Goal: Transaction & Acquisition: Purchase product/service

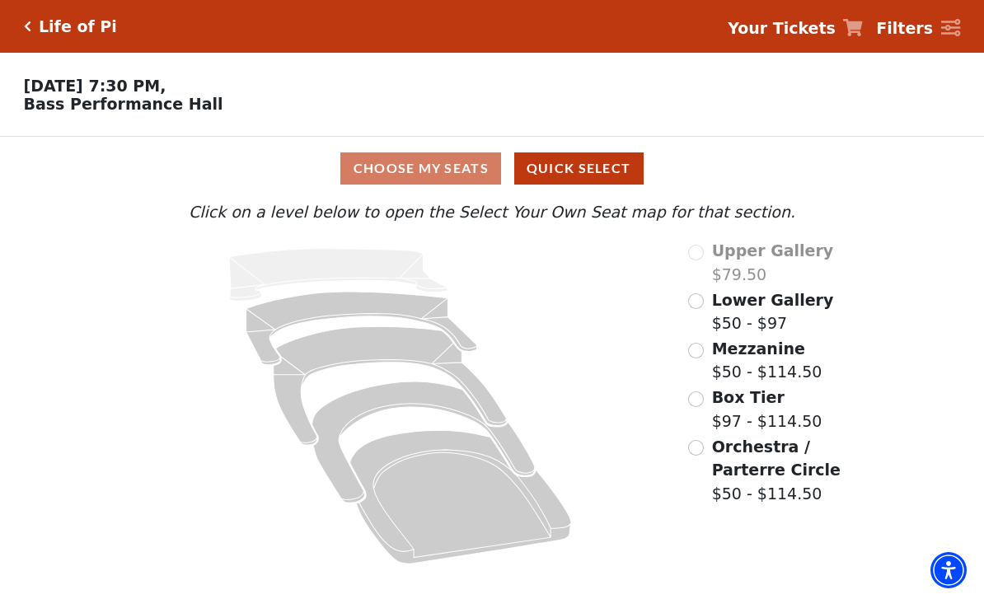
click at [456, 172] on div "Choose My Seats Quick Select" at bounding box center [492, 168] width 738 height 32
click at [450, 174] on div "Choose My Seats Quick Select" at bounding box center [492, 168] width 738 height 32
click at [717, 344] on span "Mezzanine" at bounding box center [758, 349] width 93 height 18
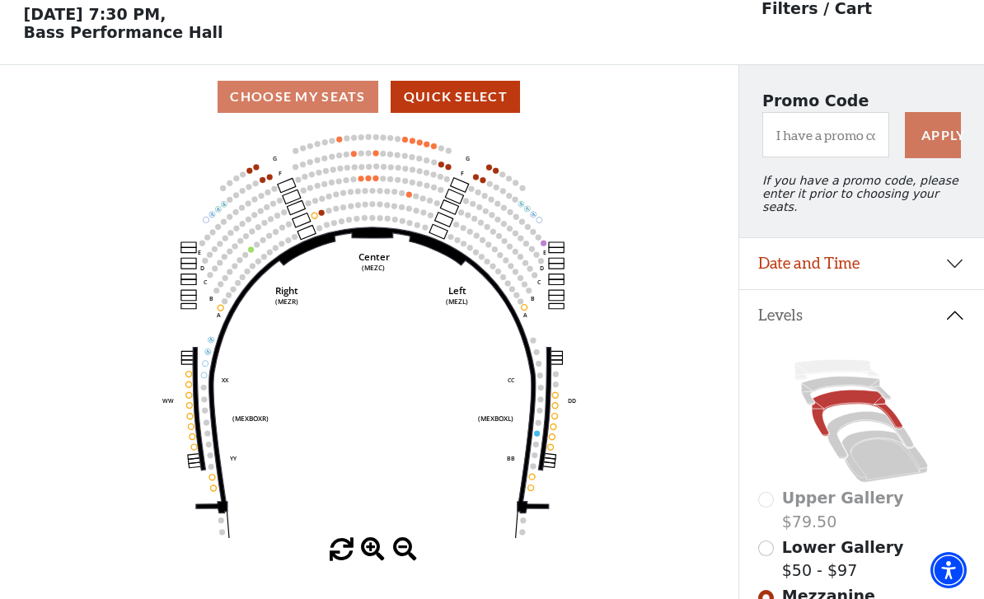
scroll to position [77, 0]
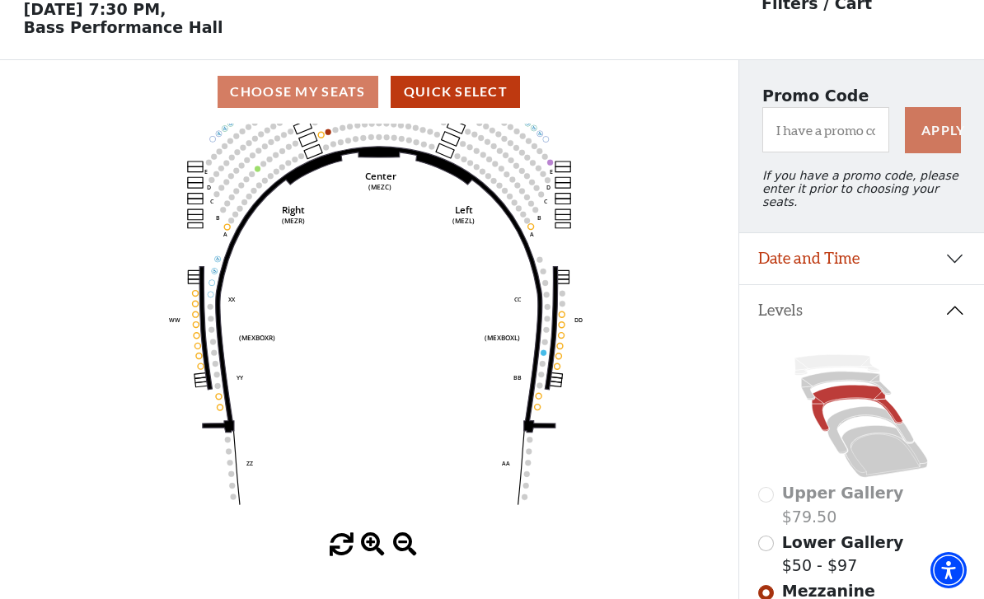
click at [490, 99] on button "Quick Select" at bounding box center [455, 92] width 129 height 32
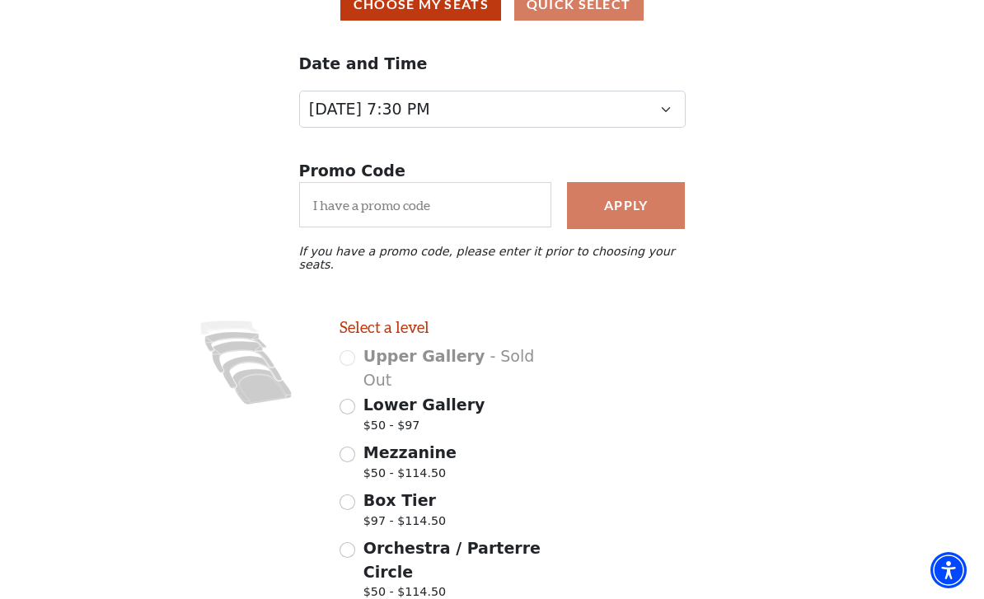
scroll to position [185, 0]
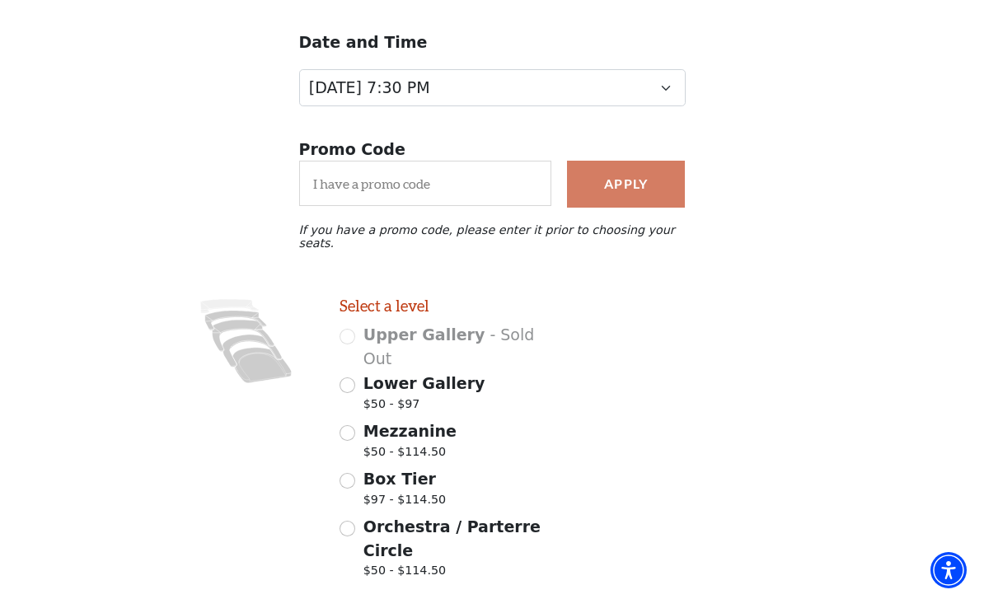
click at [359, 419] on div "Mezzanine $50 - $114.50" at bounding box center [451, 442] width 223 height 46
click at [350, 425] on input "Mezzanine $50 - $114.50" at bounding box center [348, 433] width 16 height 16
radio input "true"
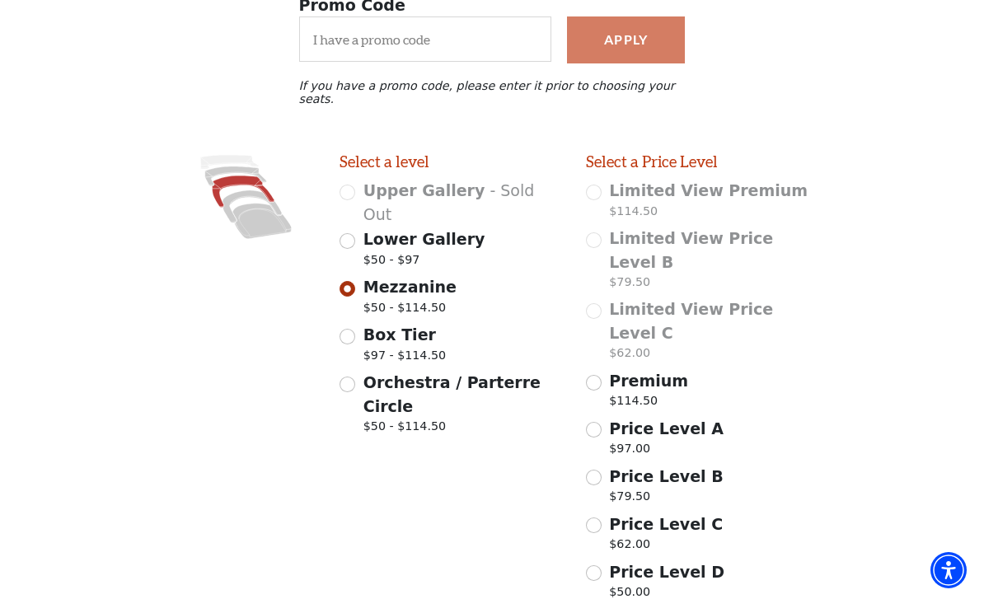
scroll to position [348, 0]
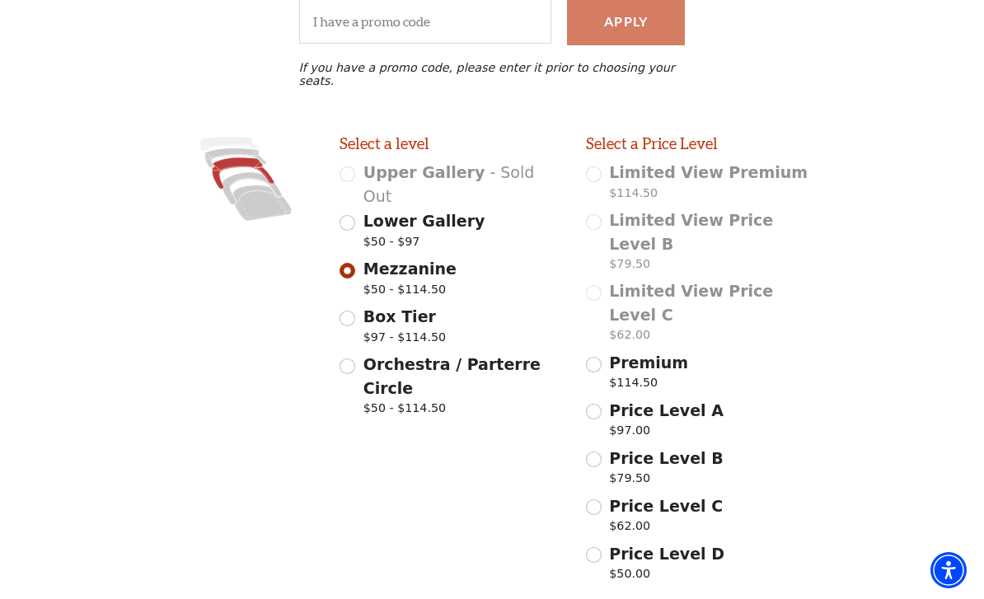
click at [600, 499] on input "Price Level C $62.00" at bounding box center [594, 507] width 16 height 16
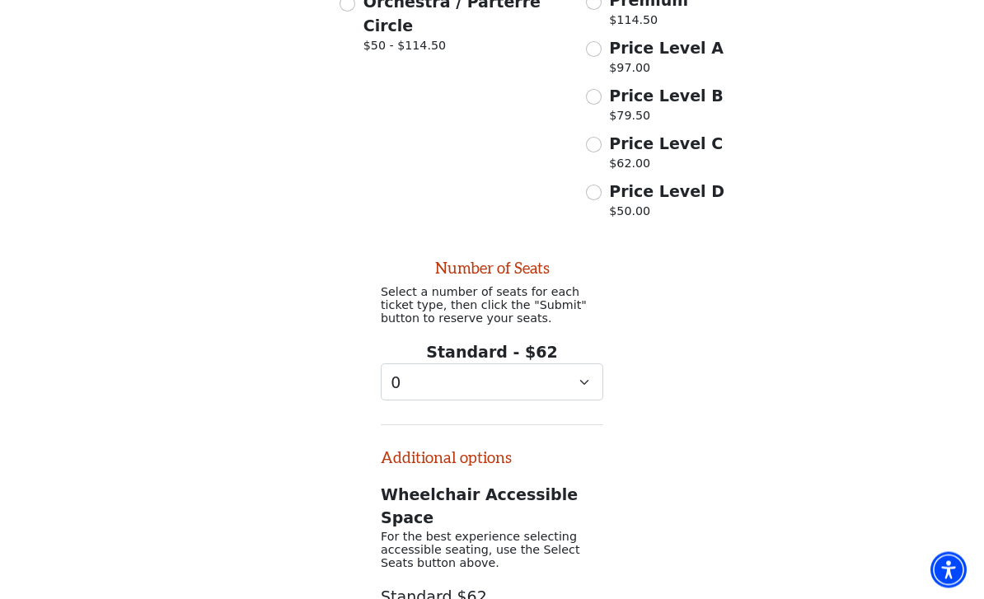
scroll to position [750, 0]
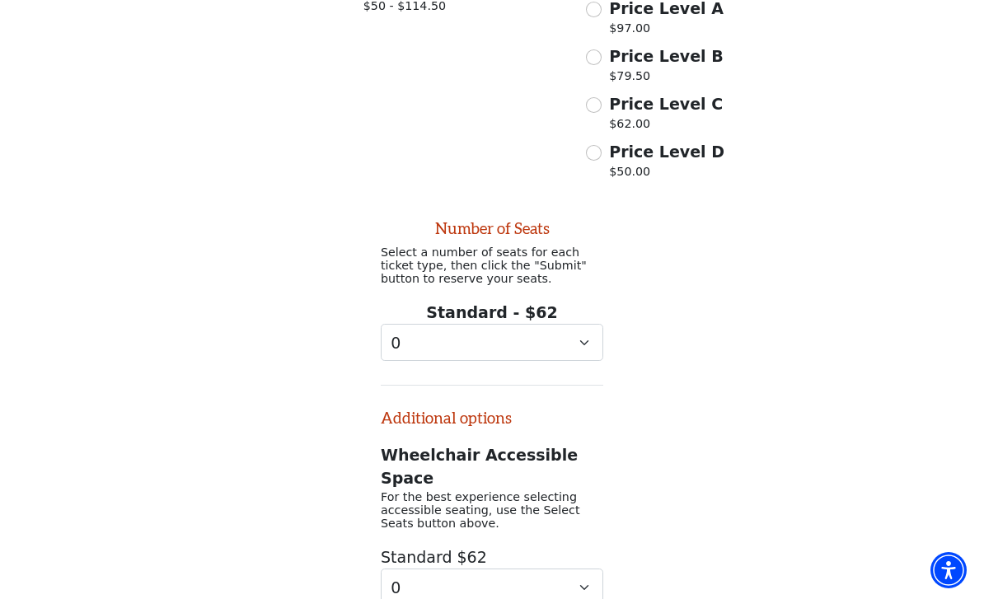
click at [655, 115] on p "$62.00" at bounding box center [666, 126] width 114 height 22
click at [602, 97] on input "Price Level C $62.00" at bounding box center [594, 105] width 16 height 16
radio input "true"
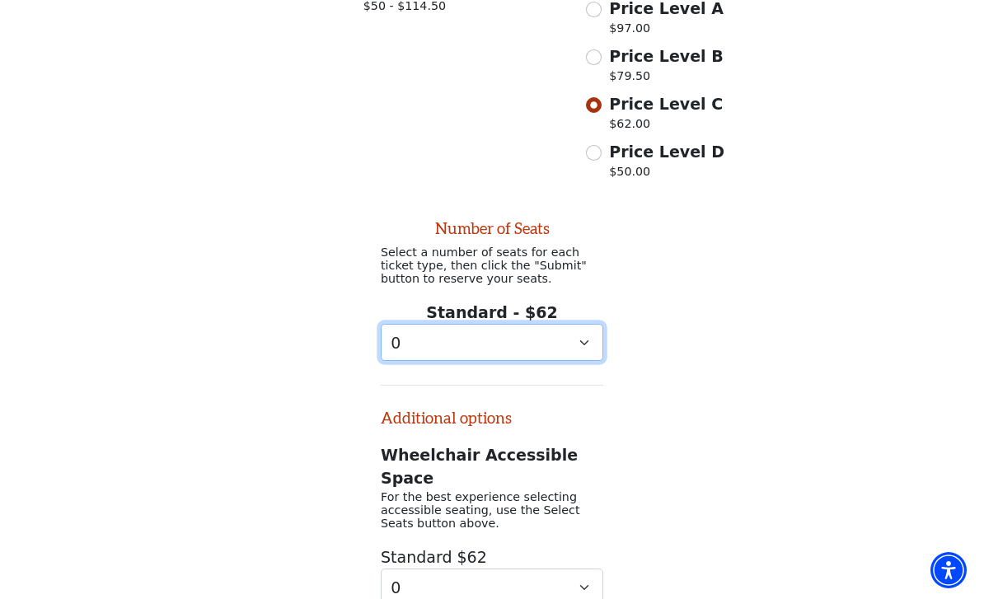
click at [585, 324] on select "0 1 2 3 4 5 6 7 8 9" at bounding box center [492, 342] width 223 height 37
click at [586, 324] on select "0 1 2 3 4 5 6 7 8 9" at bounding box center [492, 342] width 223 height 37
select select "3"
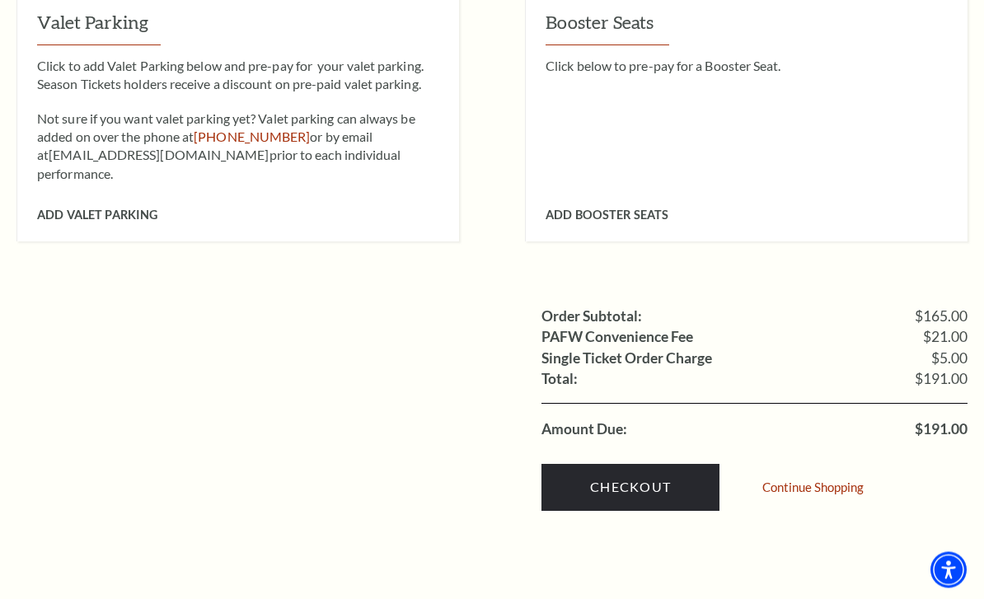
scroll to position [1507, 0]
click at [652, 464] on link "Checkout" at bounding box center [630, 487] width 178 height 46
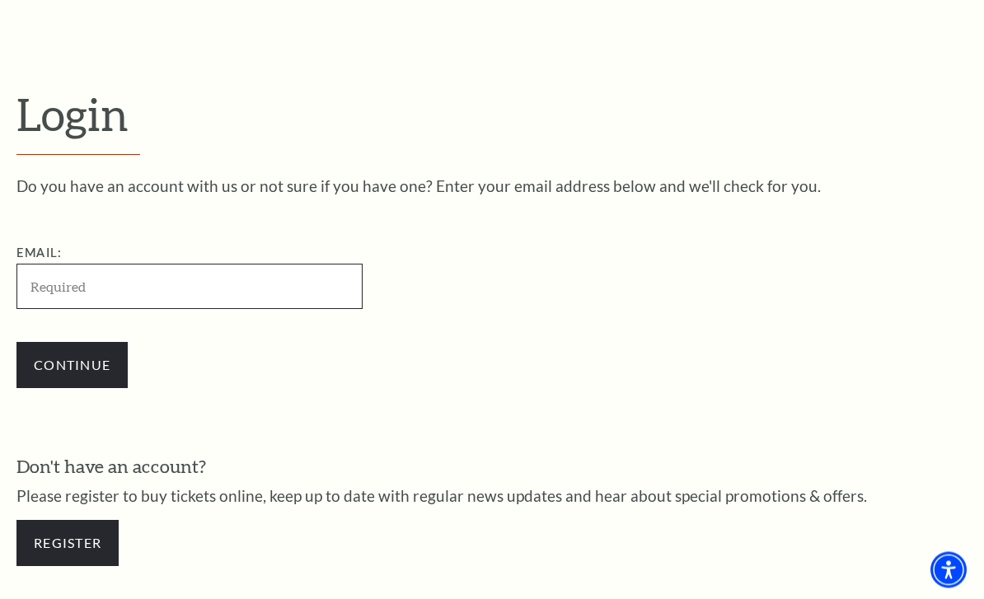
scroll to position [428, 0]
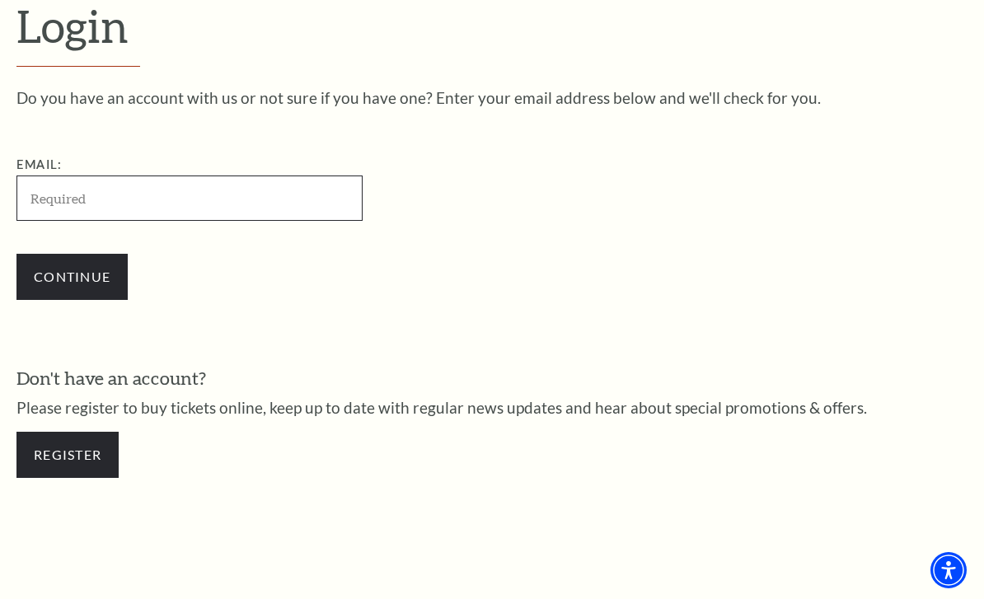
click at [205, 217] on input "Email:" at bounding box center [189, 198] width 346 height 45
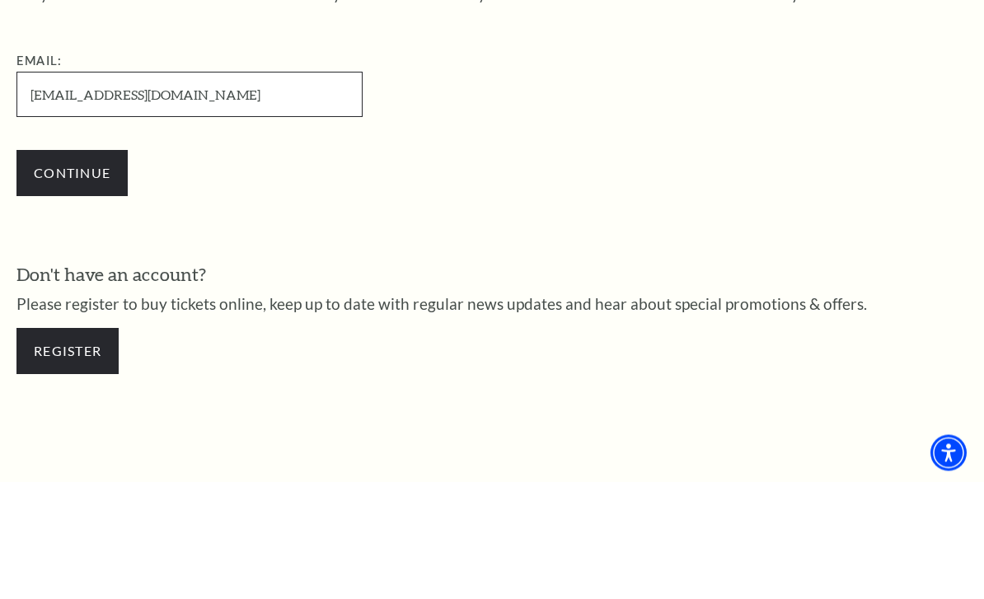
type input "agemrich52@gmail.com"
click at [73, 268] on input "Continue" at bounding box center [71, 291] width 111 height 46
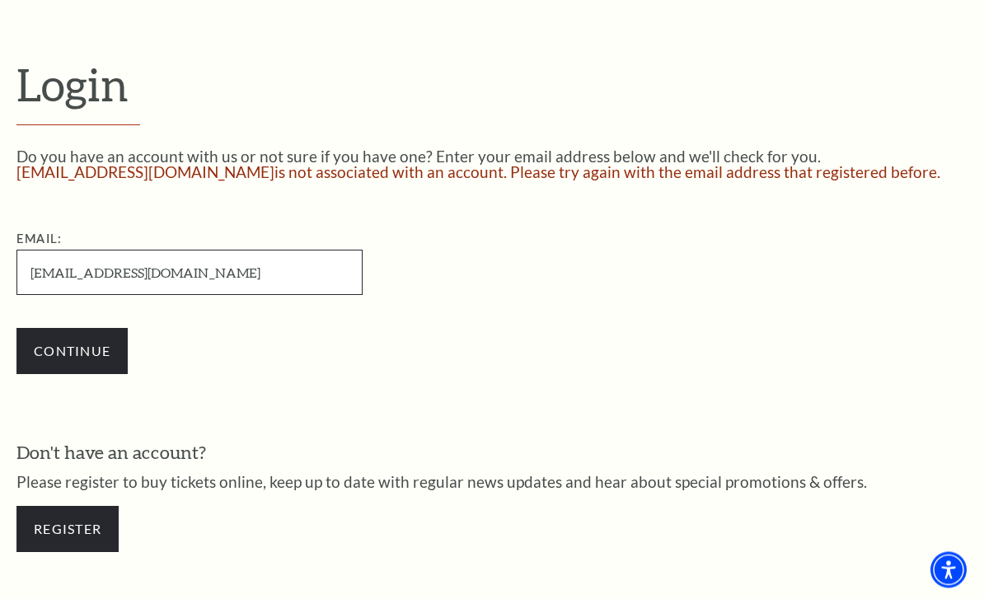
scroll to position [369, 0]
click at [91, 527] on link "Register" at bounding box center [67, 529] width 102 height 46
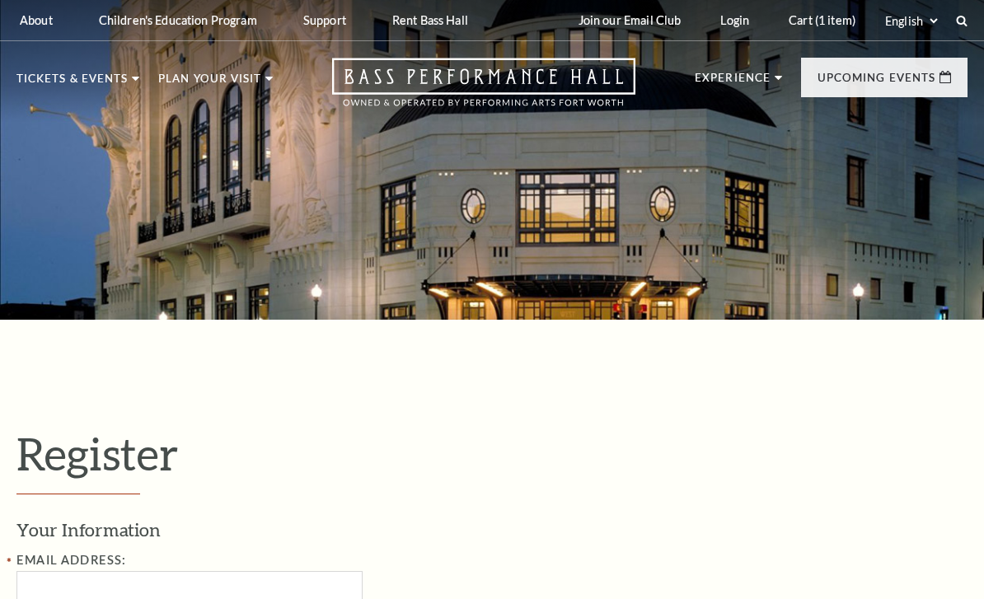
select select "1"
select select "TX"
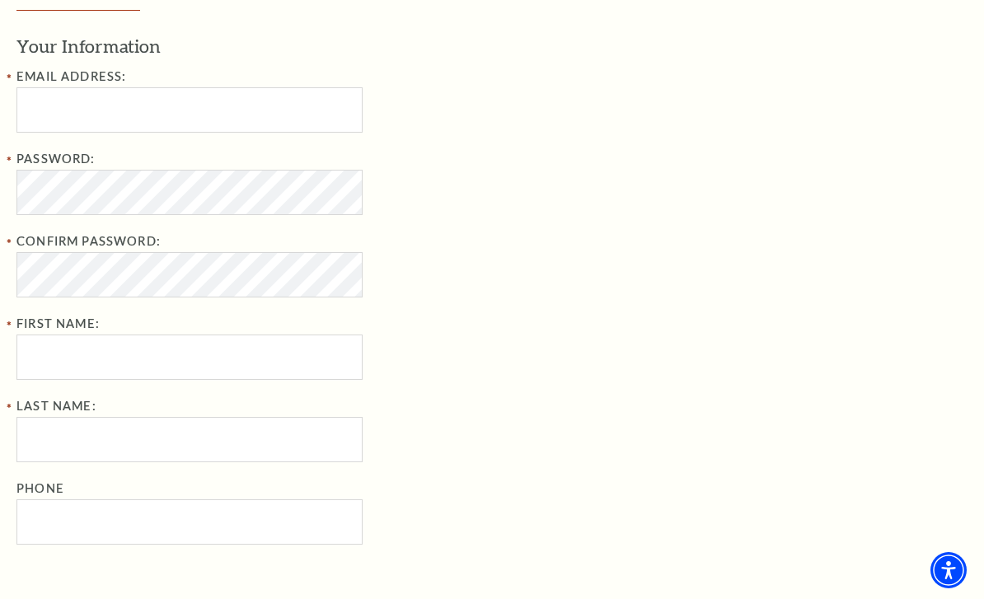
scroll to position [483, 0]
click at [71, 106] on input "Email Address:" at bounding box center [189, 110] width 346 height 45
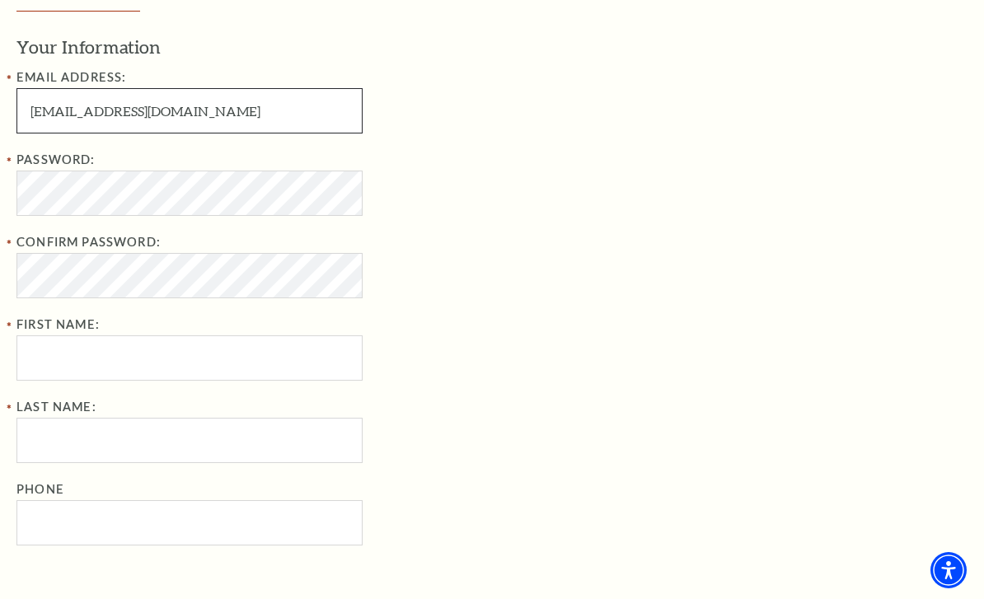
type input "Agemrich52@gmail.com"
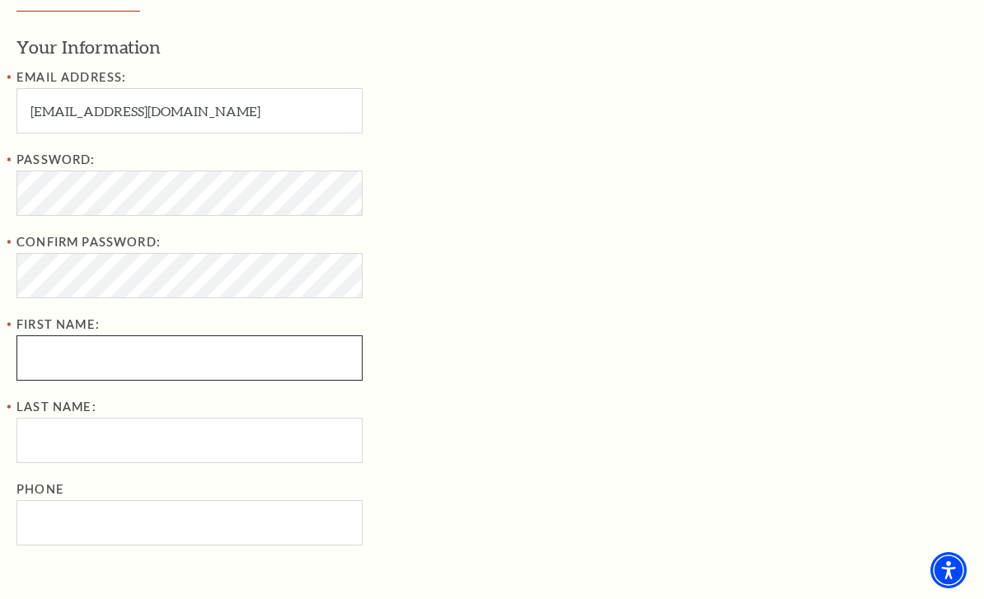
click at [213, 367] on input "First Name:" at bounding box center [189, 357] width 346 height 45
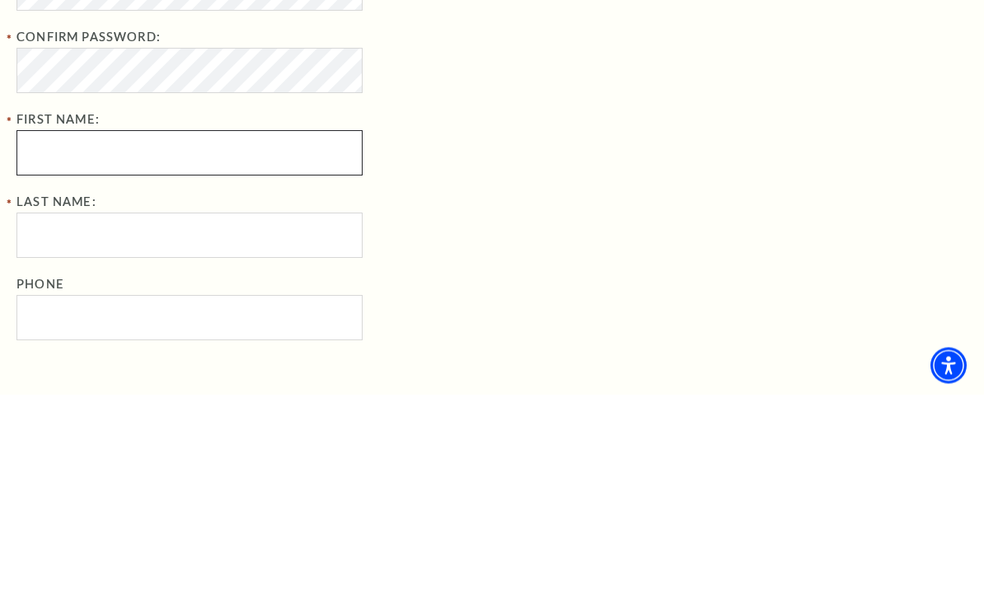
type input "A"
type input "Allison"
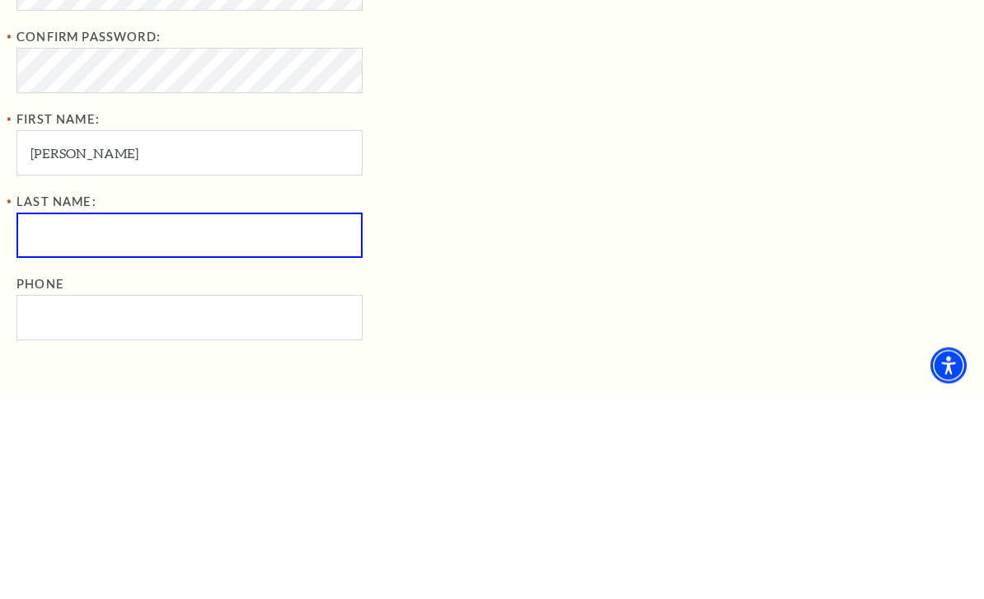
type input "Emrich"
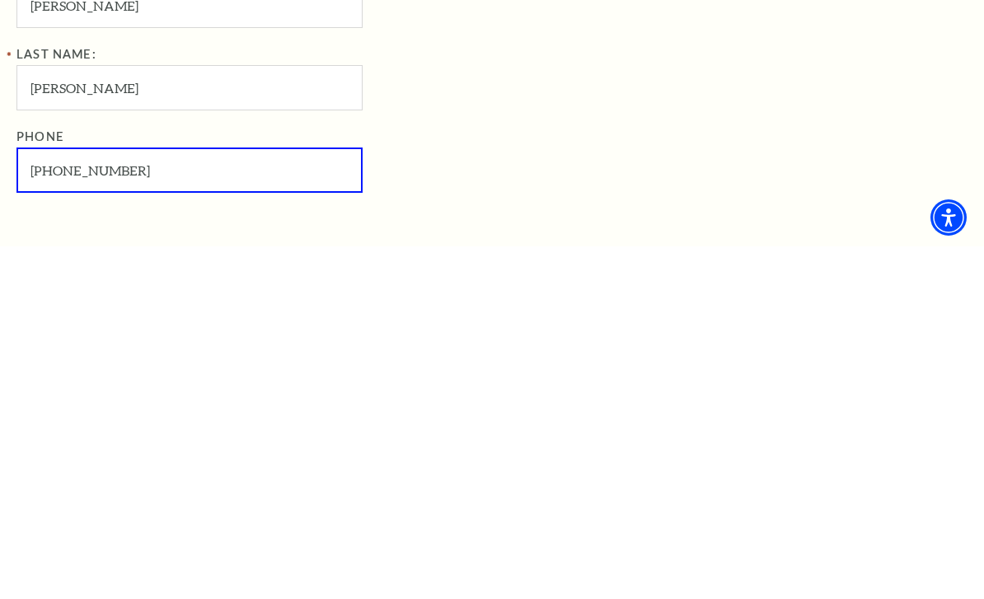
type input "731-676-9981"
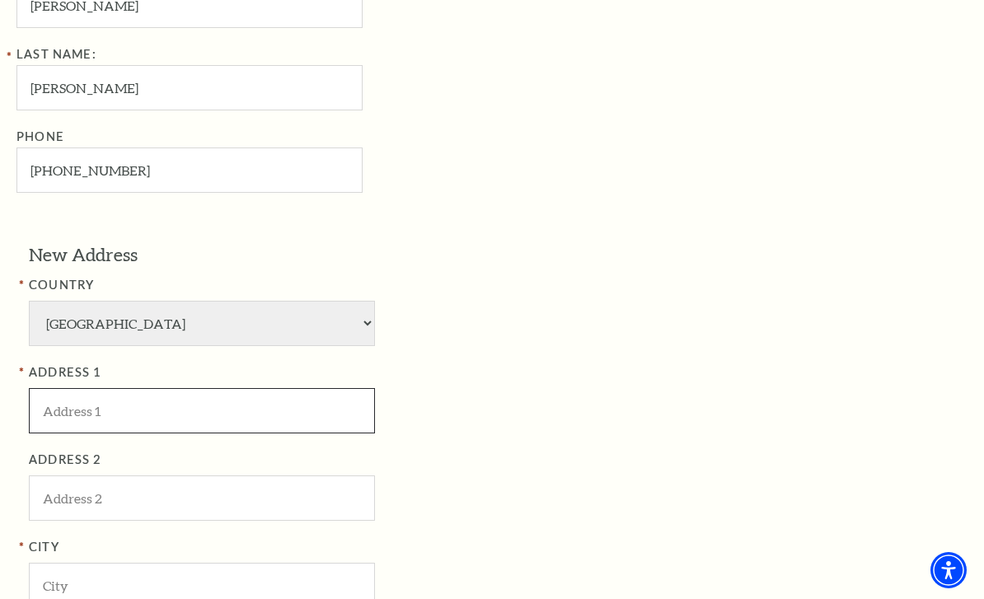
click at [245, 393] on input "ADDRESS 1" at bounding box center [202, 410] width 346 height 45
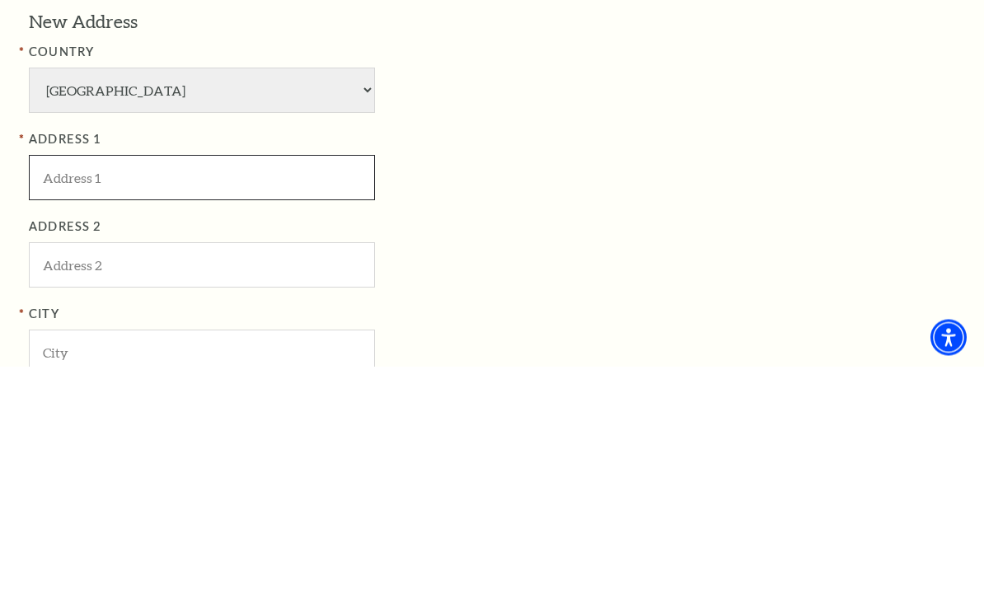
type input "950 Sir Lionel St."
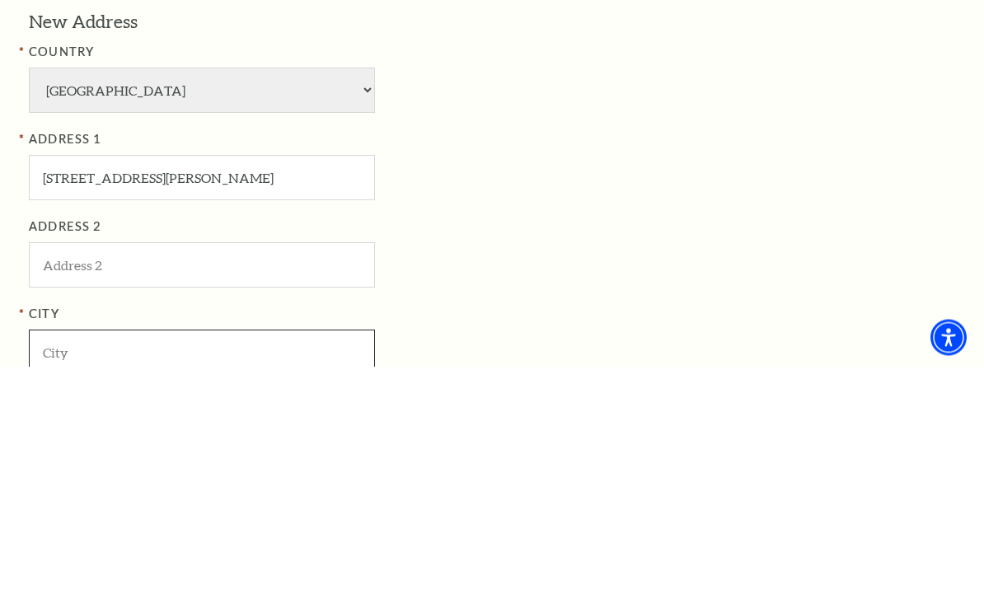
type input "Dyersburg"
select select "TN"
type input "38024"
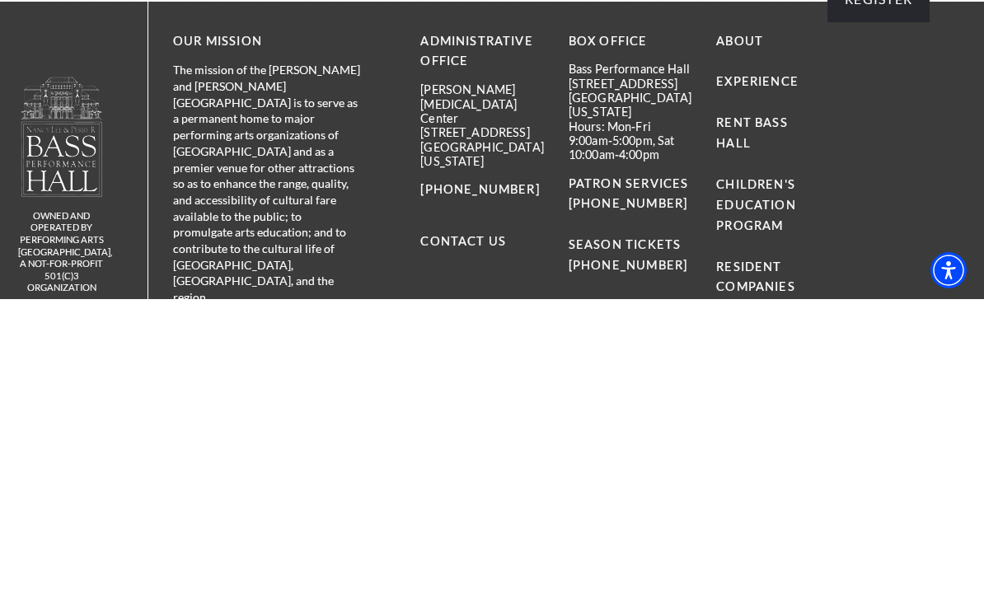
scroll to position [1486, 0]
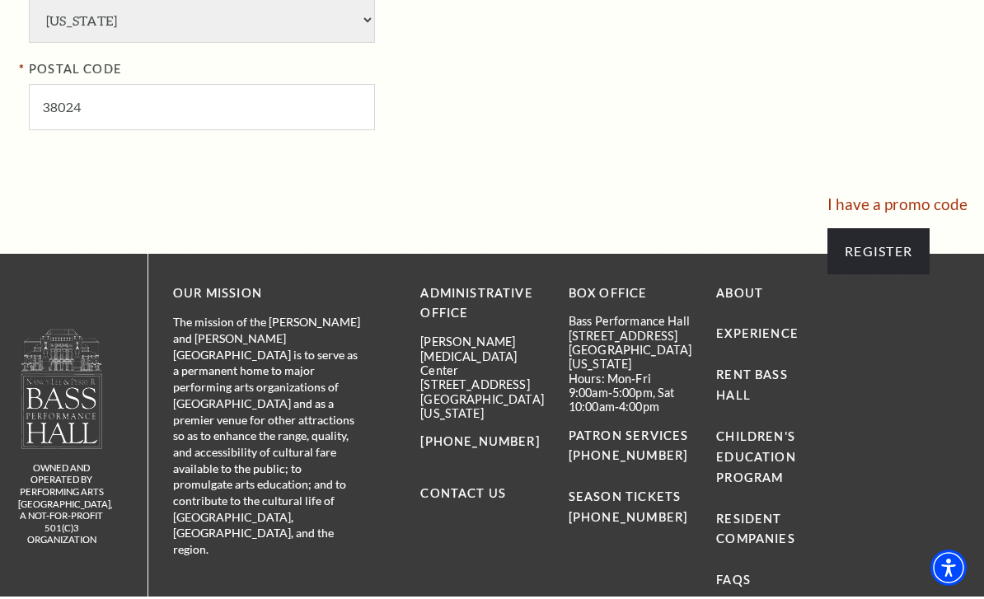
click at [892, 231] on input "Register" at bounding box center [878, 254] width 102 height 46
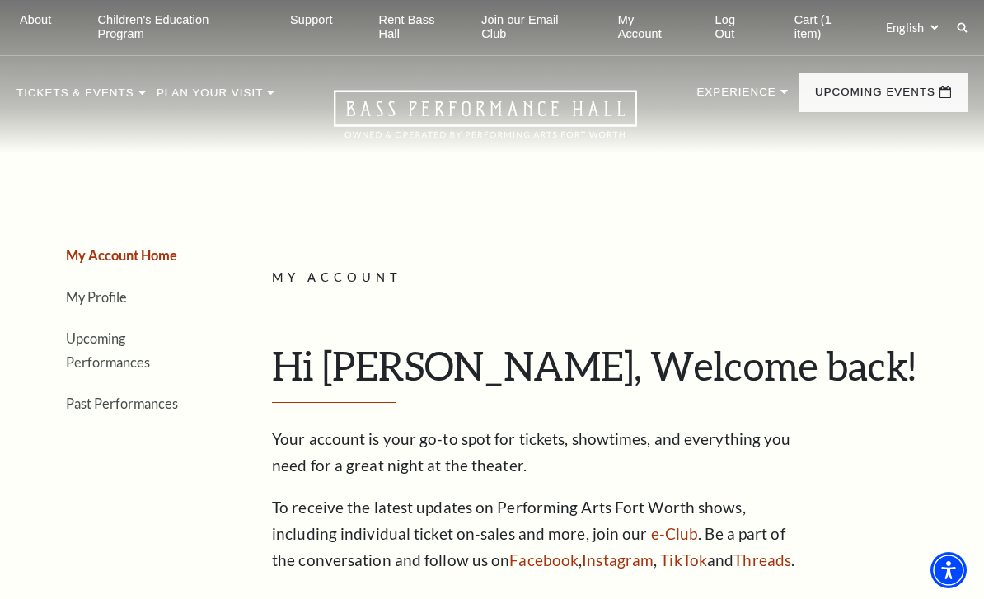
click at [803, 30] on link "Cart (1 item)" at bounding box center [825, 27] width 88 height 55
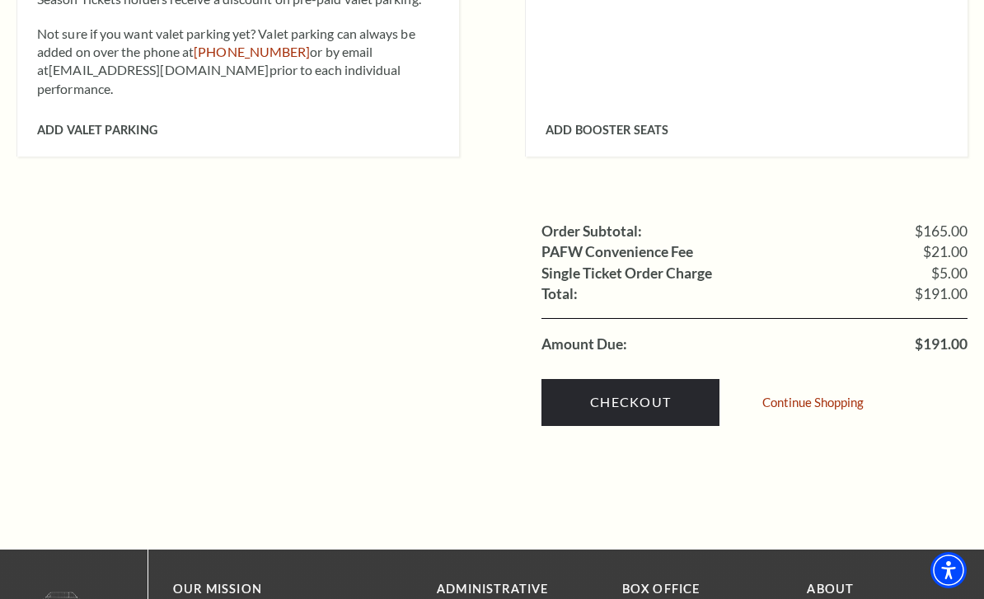
scroll to position [1645, 0]
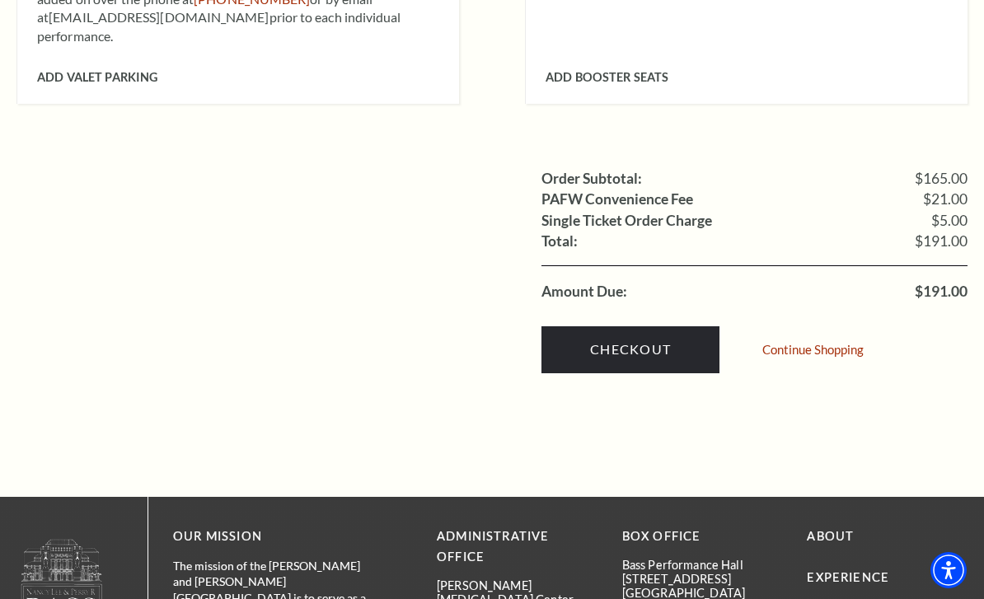
click at [638, 326] on link "Checkout" at bounding box center [630, 349] width 178 height 46
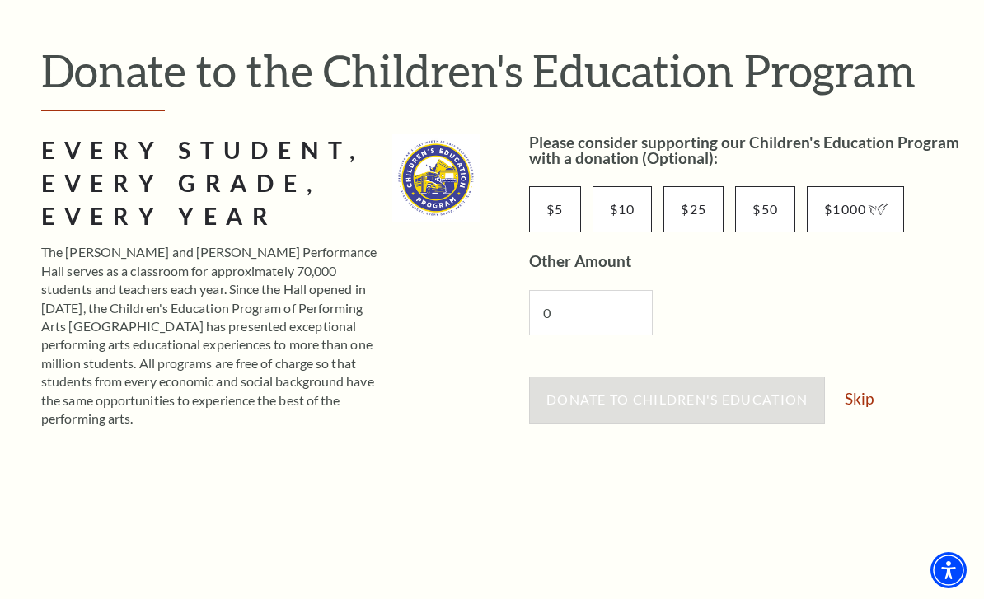
scroll to position [128, 0]
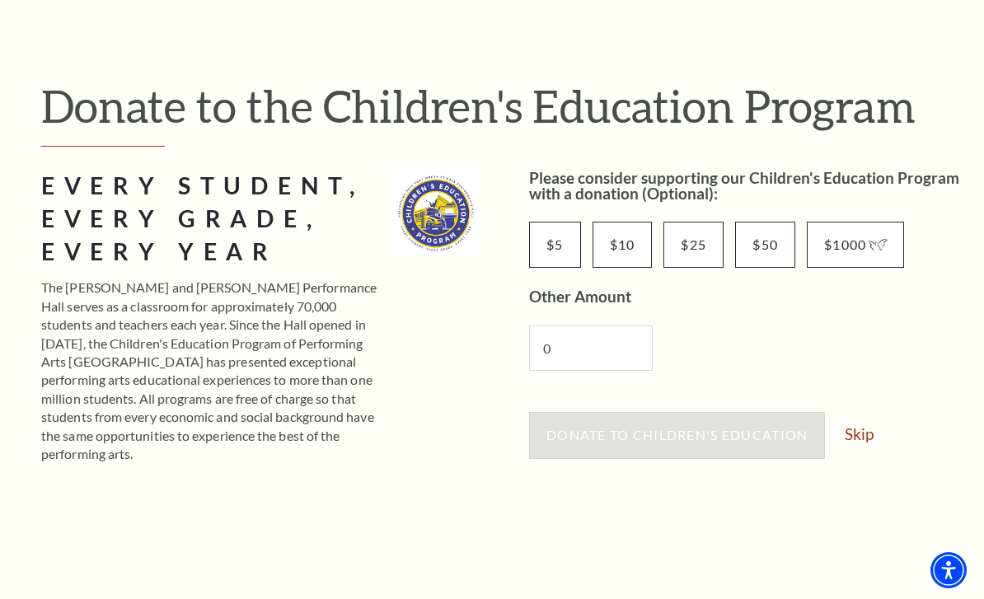
click at [853, 441] on link "Skip" at bounding box center [859, 434] width 29 height 16
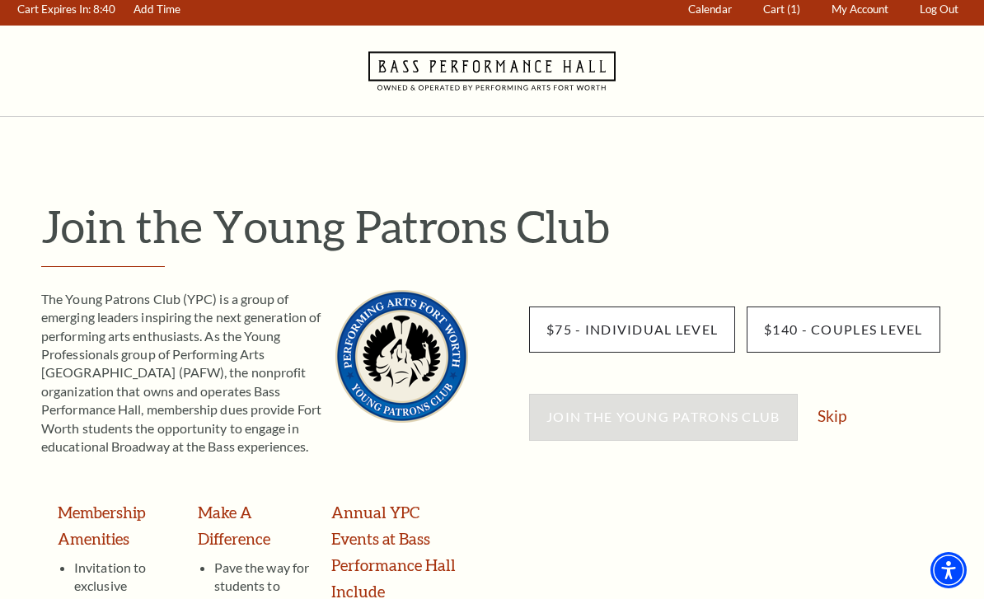
scroll to position [8, 0]
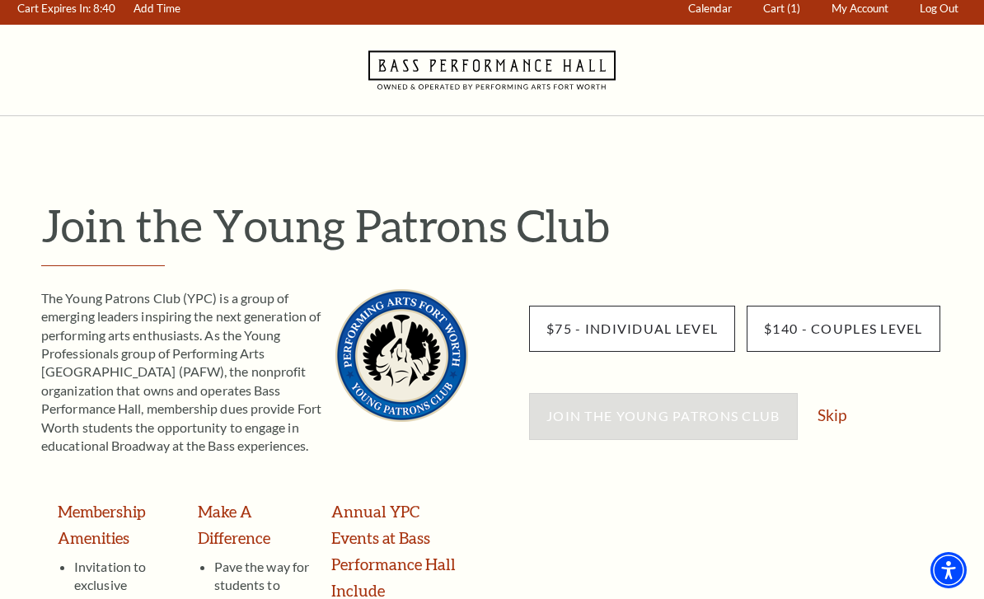
click at [830, 416] on link "Skip" at bounding box center [831, 415] width 29 height 16
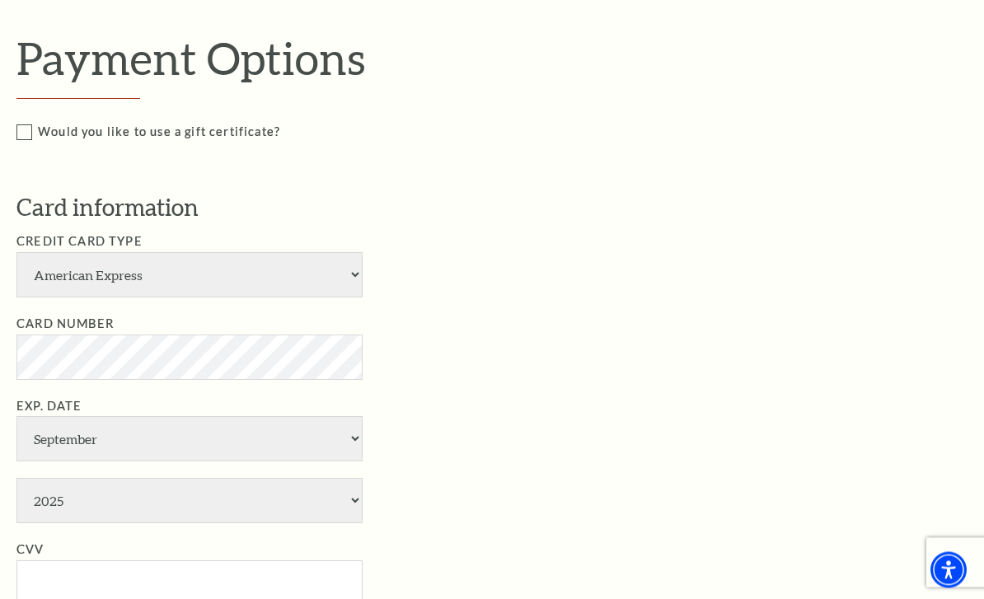
scroll to position [817, 0]
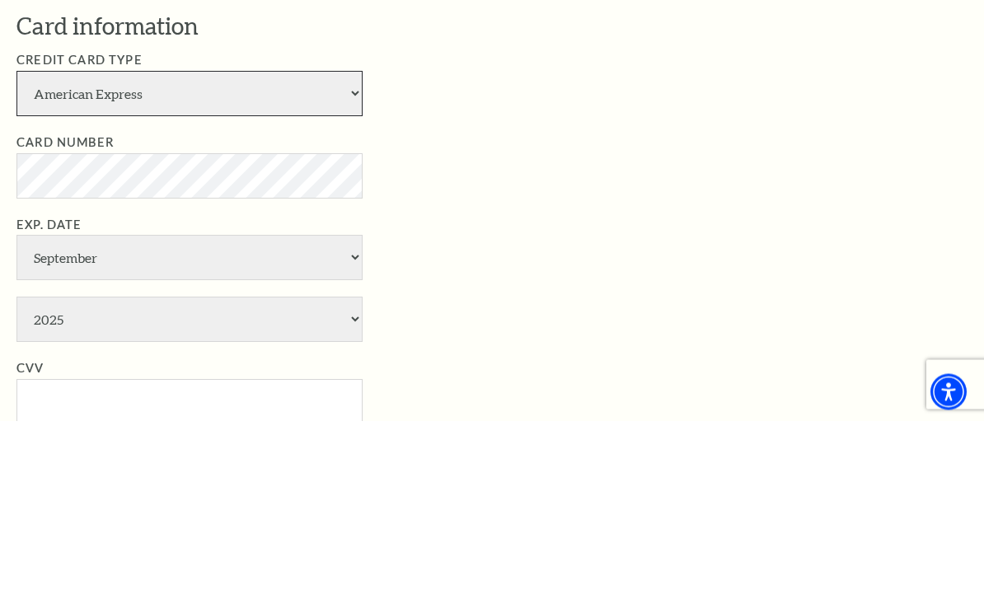
select select "24"
select select "2"
select select "2028"
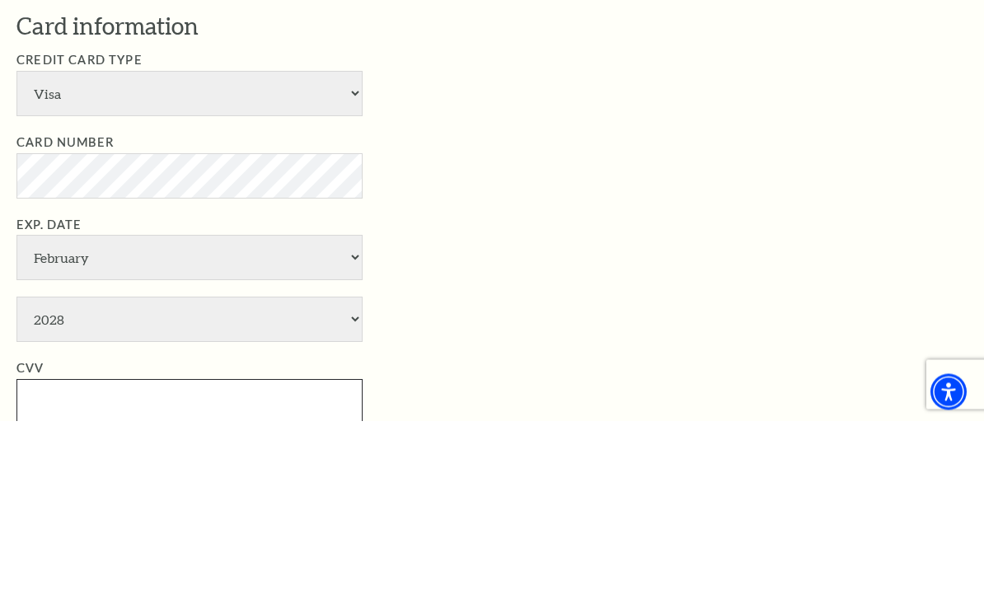
type input "793"
type input "Allison g. Emrich"
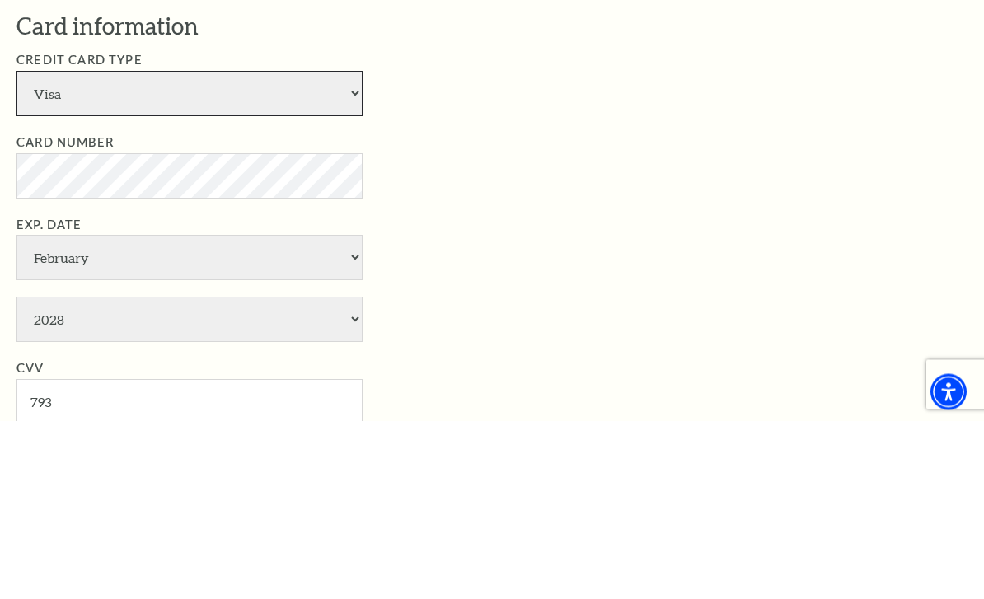
click at [354, 250] on select "American Express Visa Master Card Discover" at bounding box center [189, 272] width 346 height 45
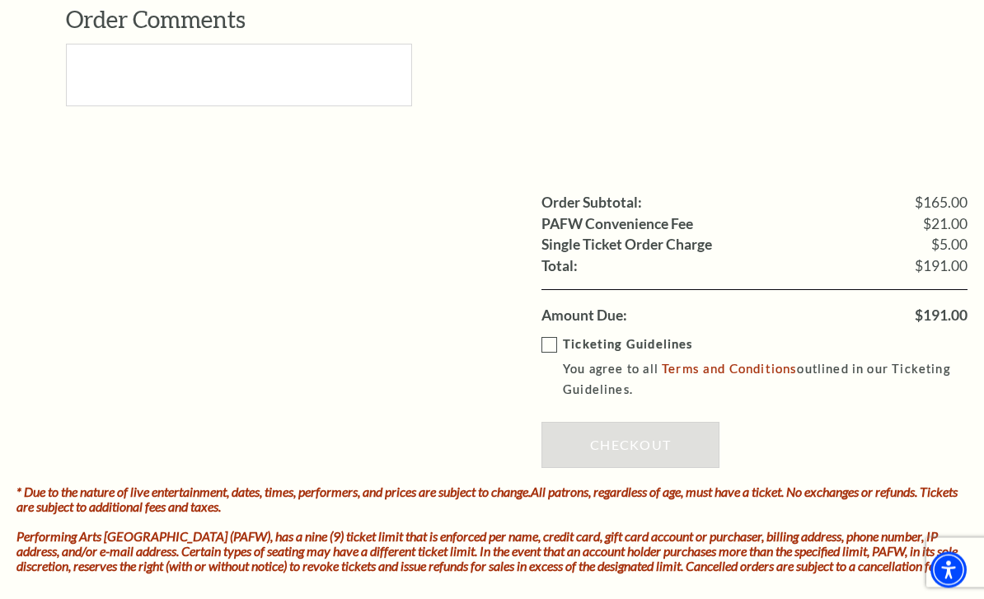
scroll to position [1867, 0]
click at [549, 335] on label "Ticketing Guidelines You agree to all Terms and Conditions outlined in our Tick…" at bounding box center [766, 368] width 450 height 66
click at [0, 0] on input "Ticketing Guidelines You agree to all Terms and Conditions outlined in our Tick…" at bounding box center [0, 0] width 0 height 0
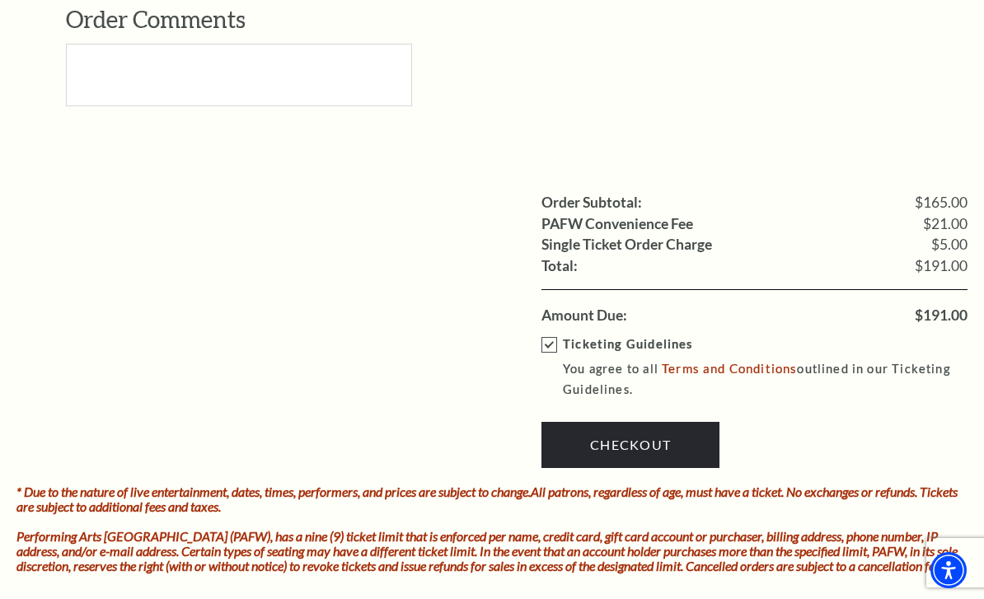
click at [671, 422] on link "Checkout" at bounding box center [630, 445] width 178 height 46
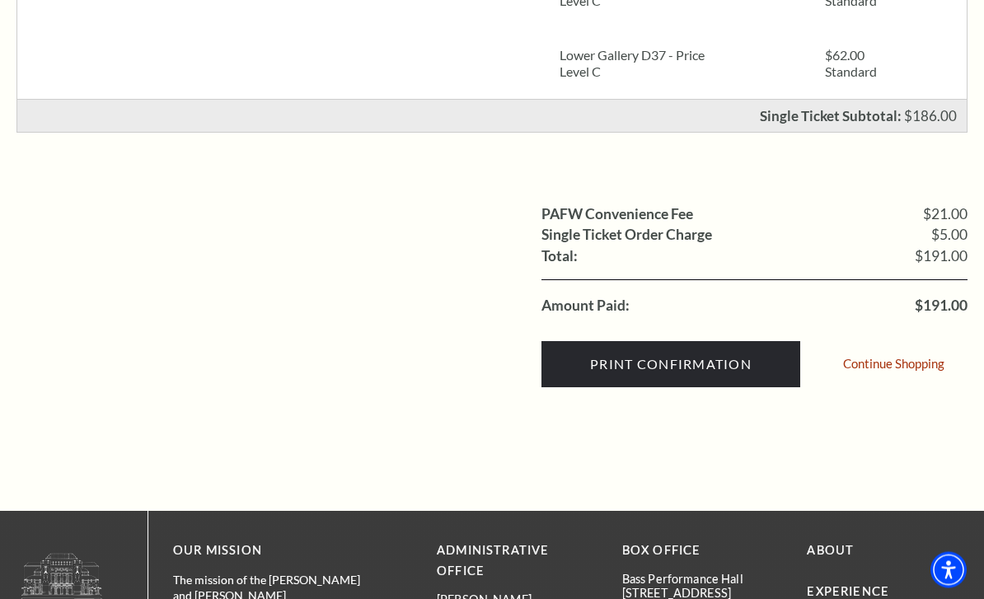
scroll to position [565, 0]
click at [713, 370] on input "Print Confirmation" at bounding box center [670, 364] width 259 height 46
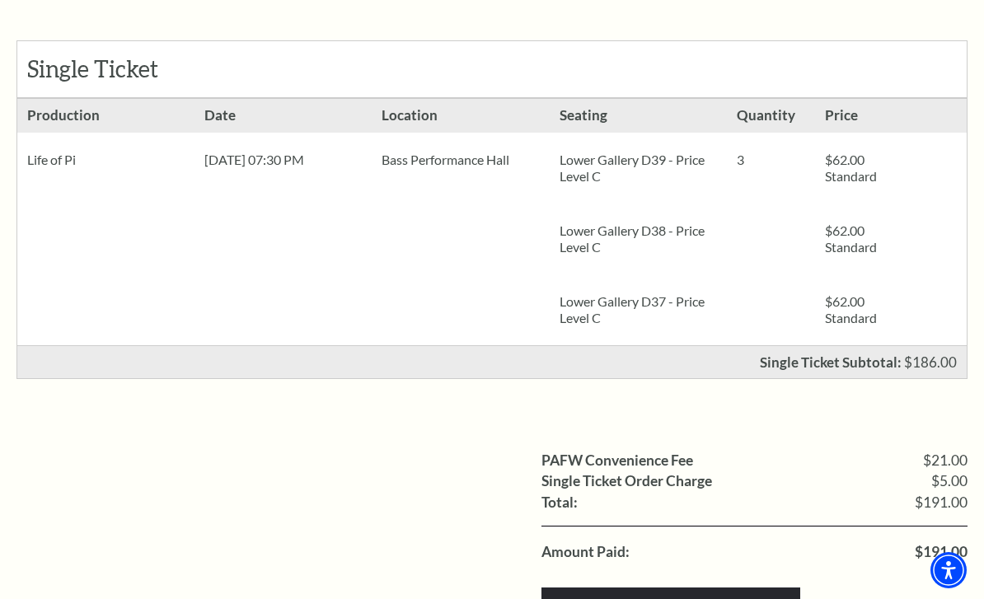
scroll to position [371, 0]
